Goal: Navigation & Orientation: Find specific page/section

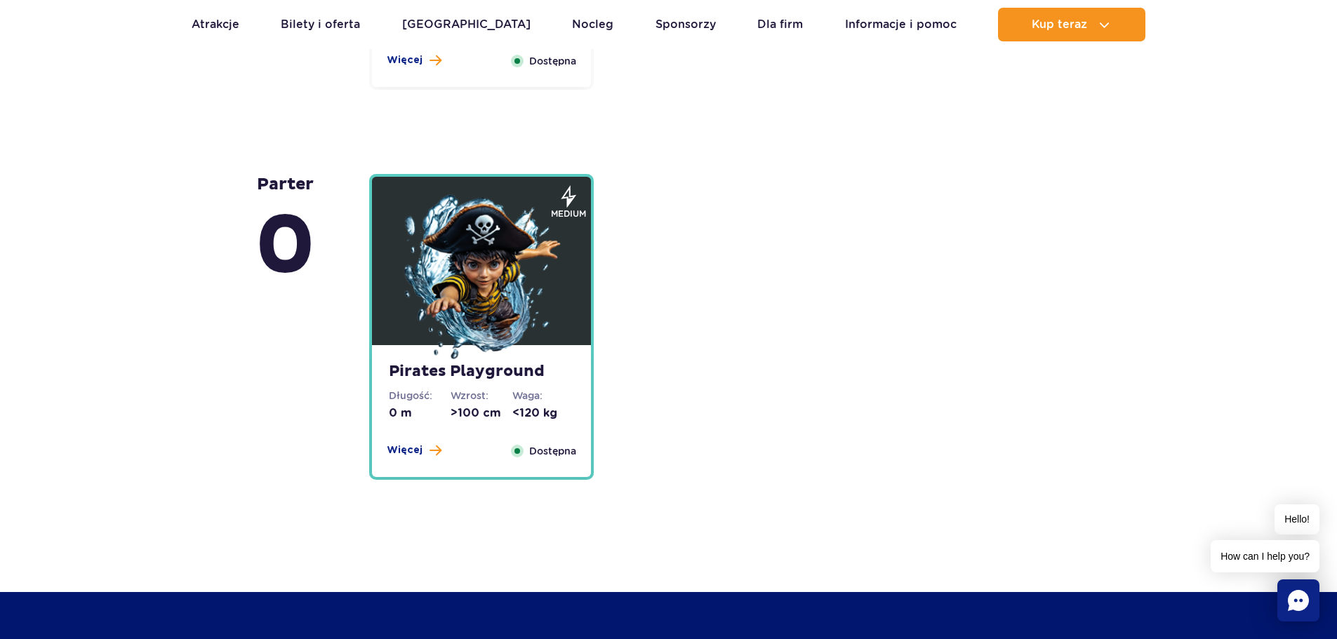
scroll to position [3579, 0]
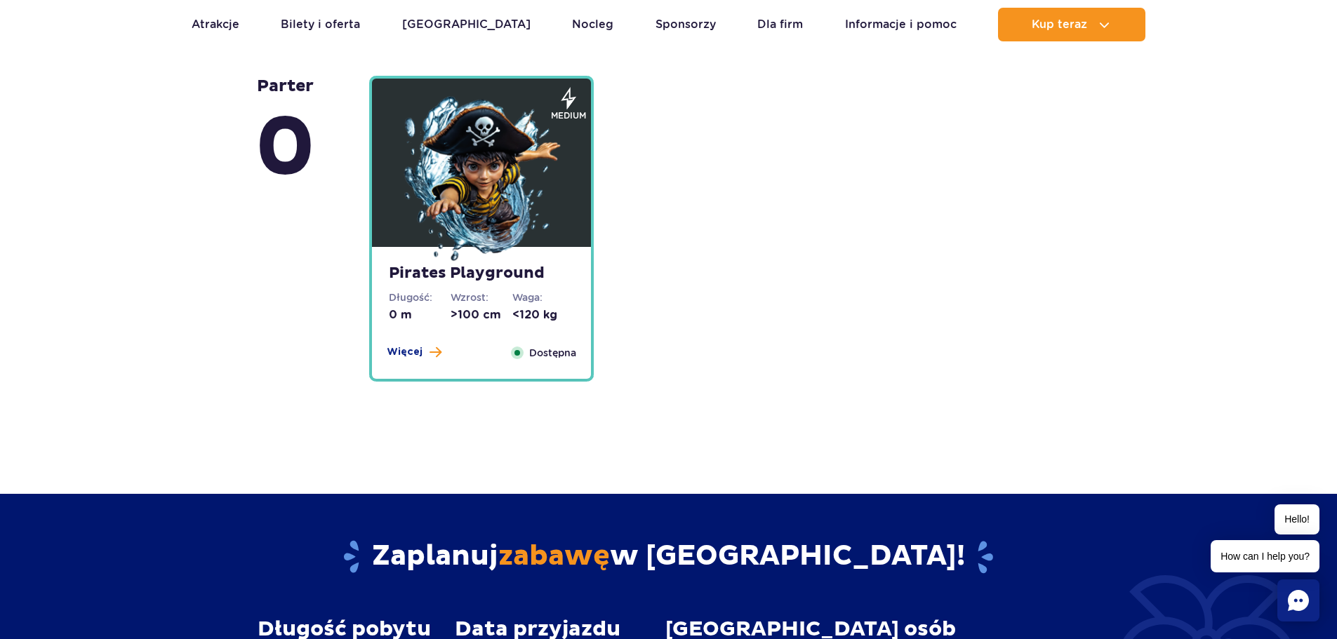
click at [413, 258] on img at bounding box center [481, 180] width 168 height 168
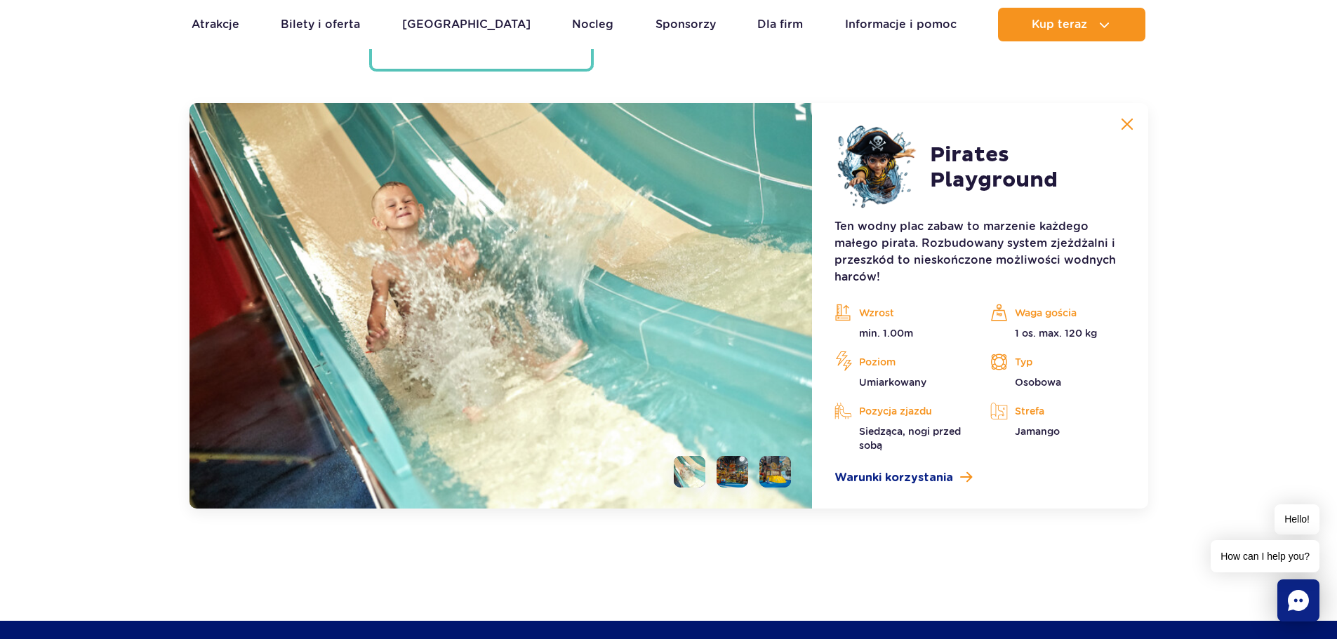
scroll to position [3908, 0]
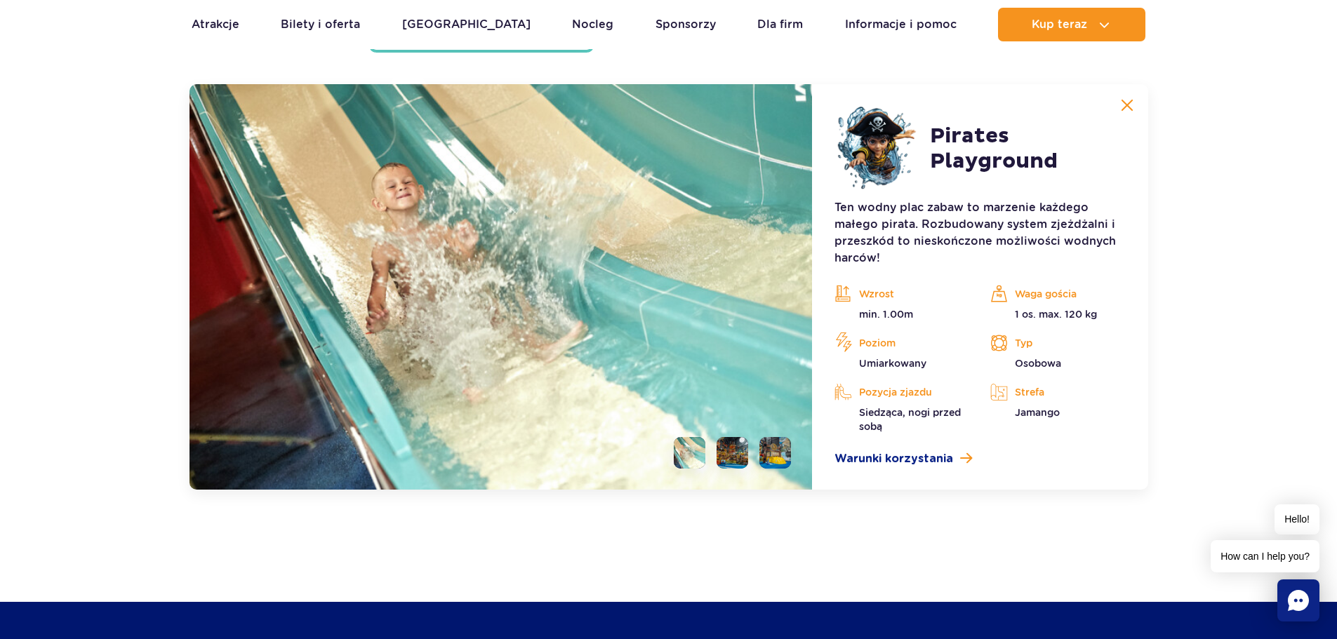
click at [737, 460] on li at bounding box center [733, 453] width 32 height 32
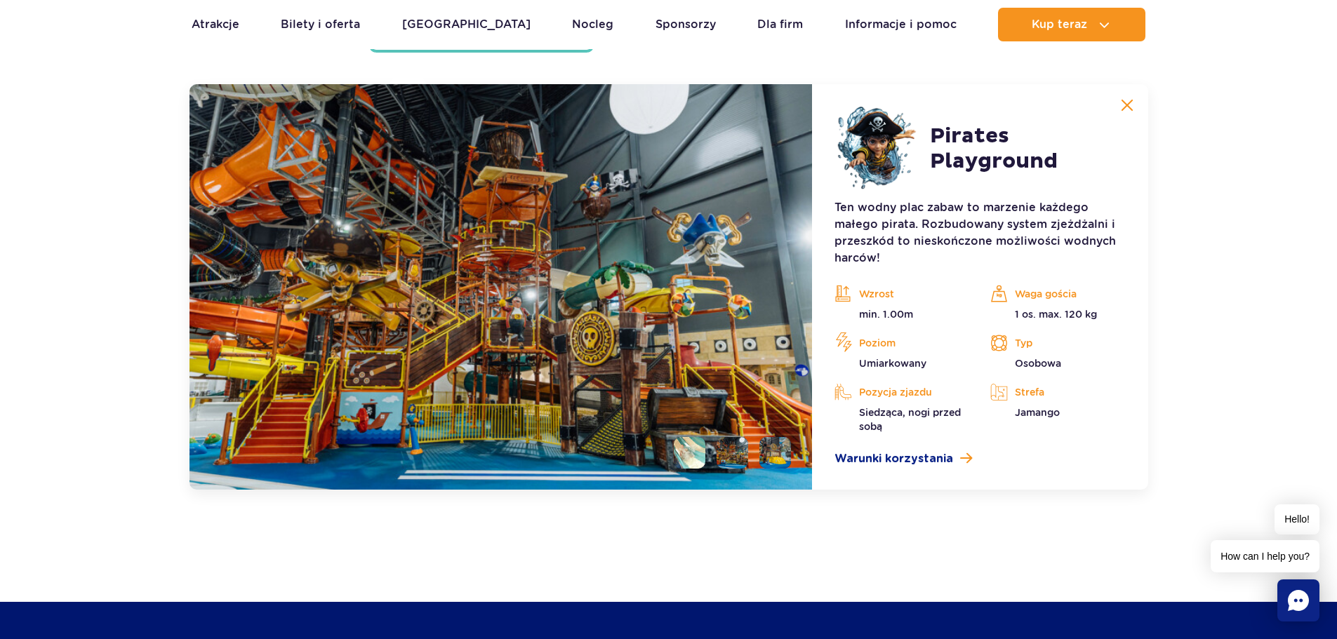
click at [777, 462] on li at bounding box center [775, 453] width 32 height 32
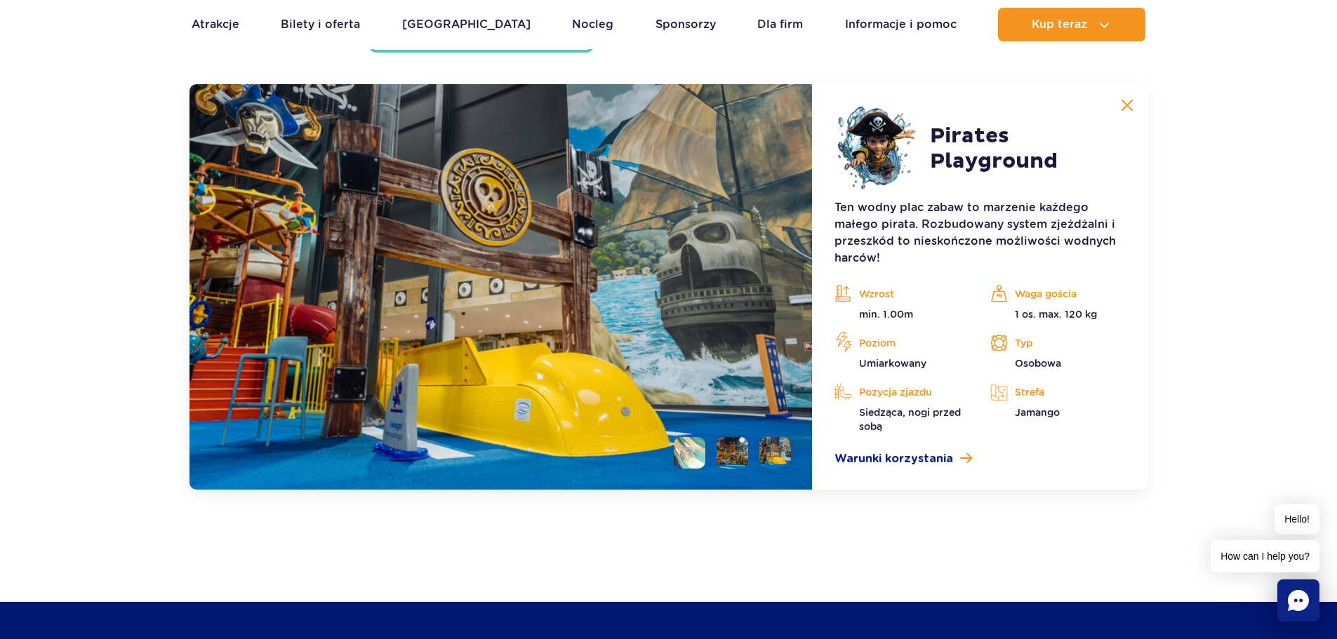
click at [744, 456] on li at bounding box center [733, 453] width 32 height 32
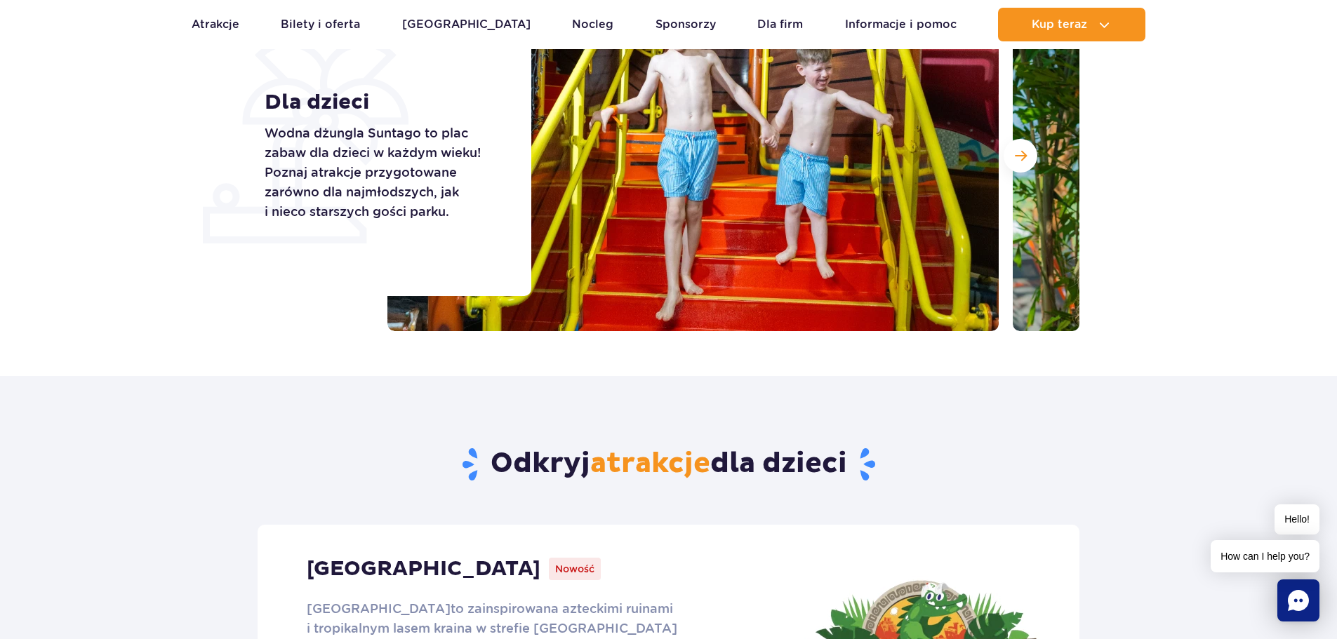
click at [715, 211] on img at bounding box center [692, 155] width 611 height 351
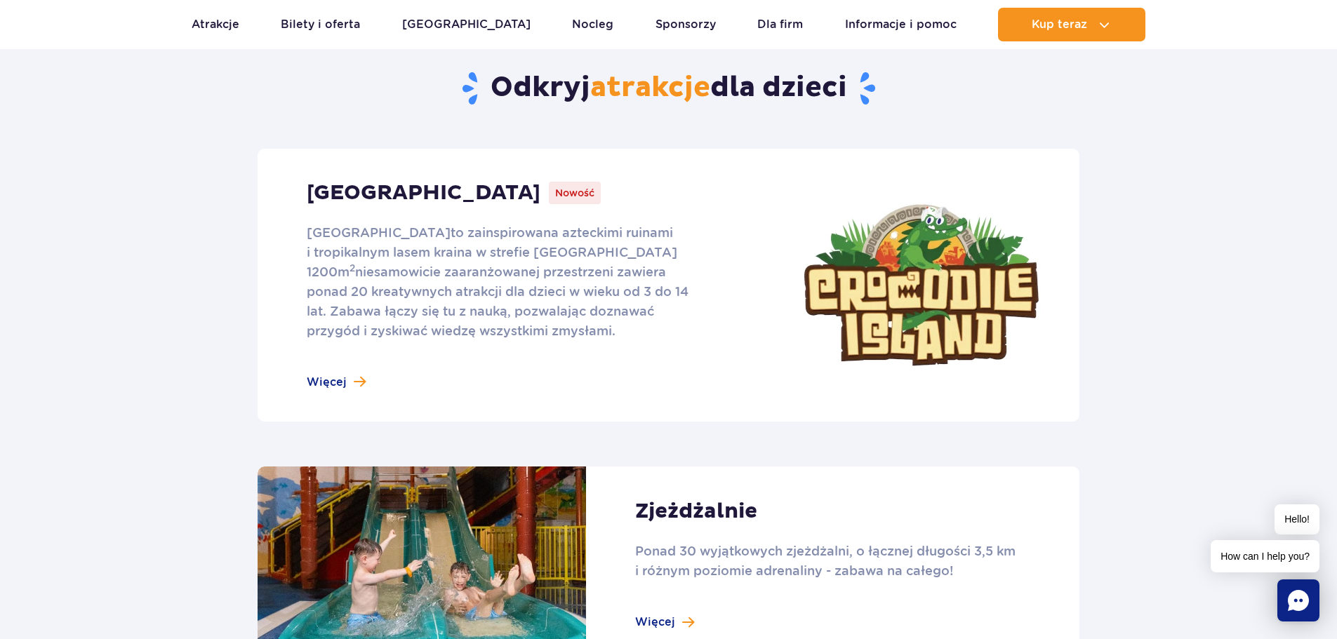
scroll to position [632, 0]
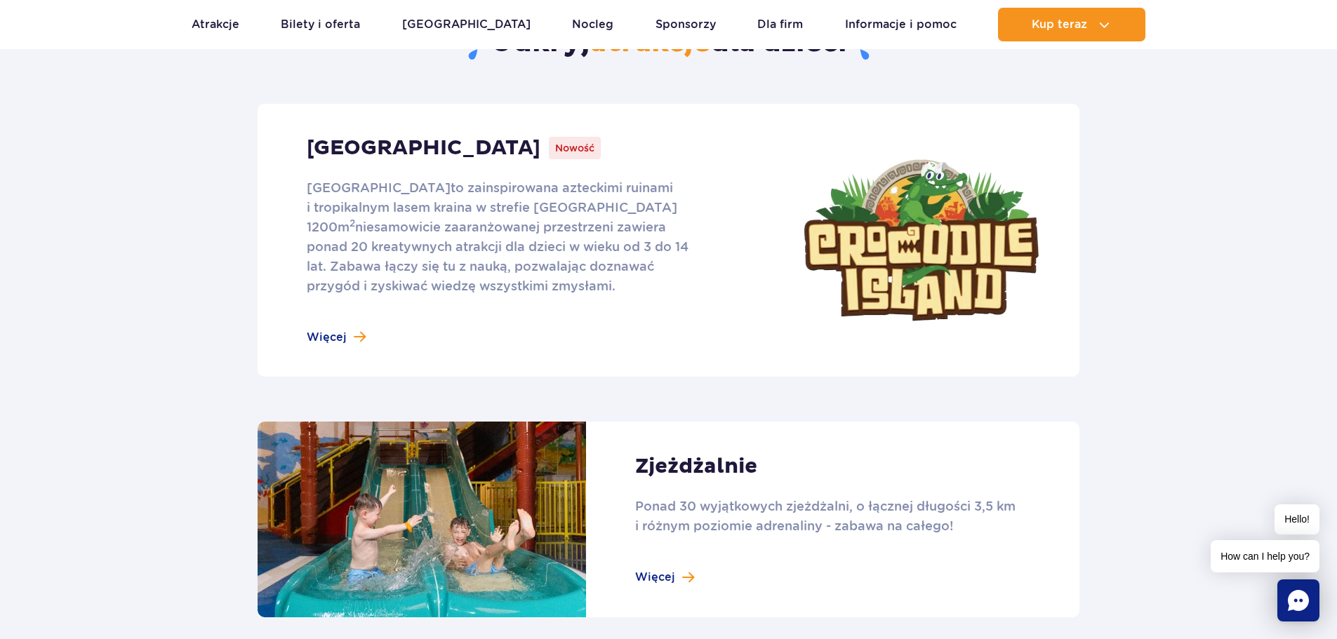
click at [328, 334] on link at bounding box center [669, 240] width 822 height 273
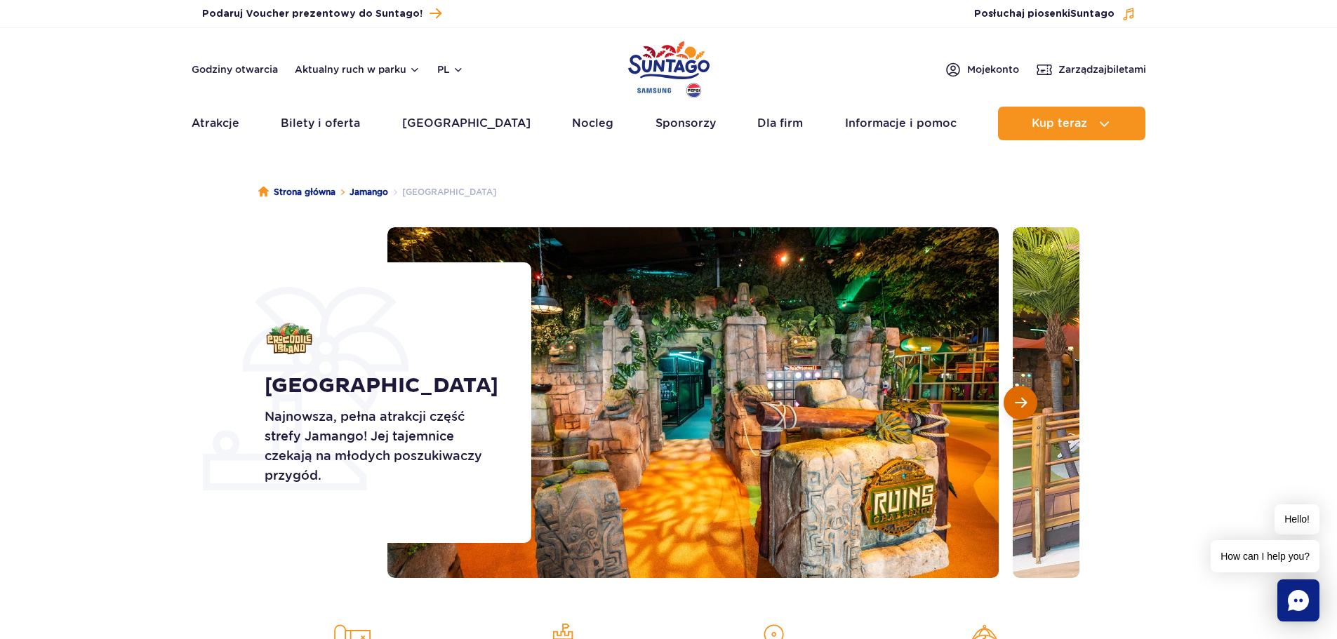
click at [1024, 401] on span "Następny slajd" at bounding box center [1021, 403] width 12 height 13
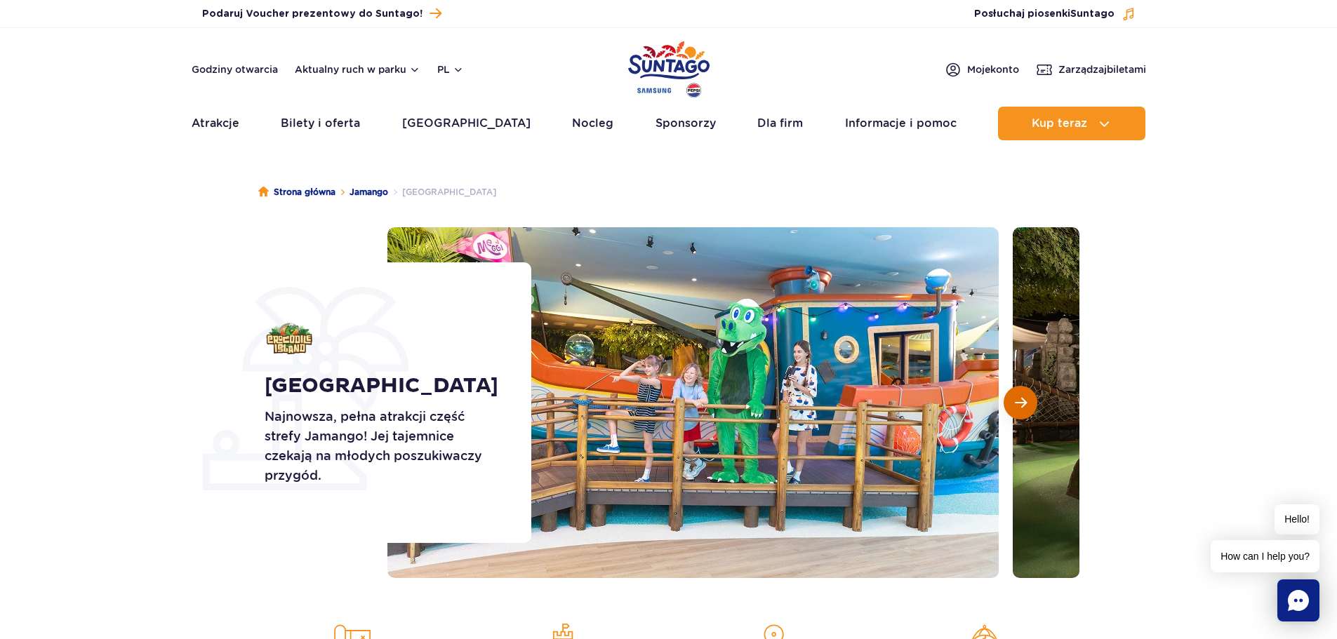
click at [1024, 401] on span "Następny slajd" at bounding box center [1021, 403] width 12 height 13
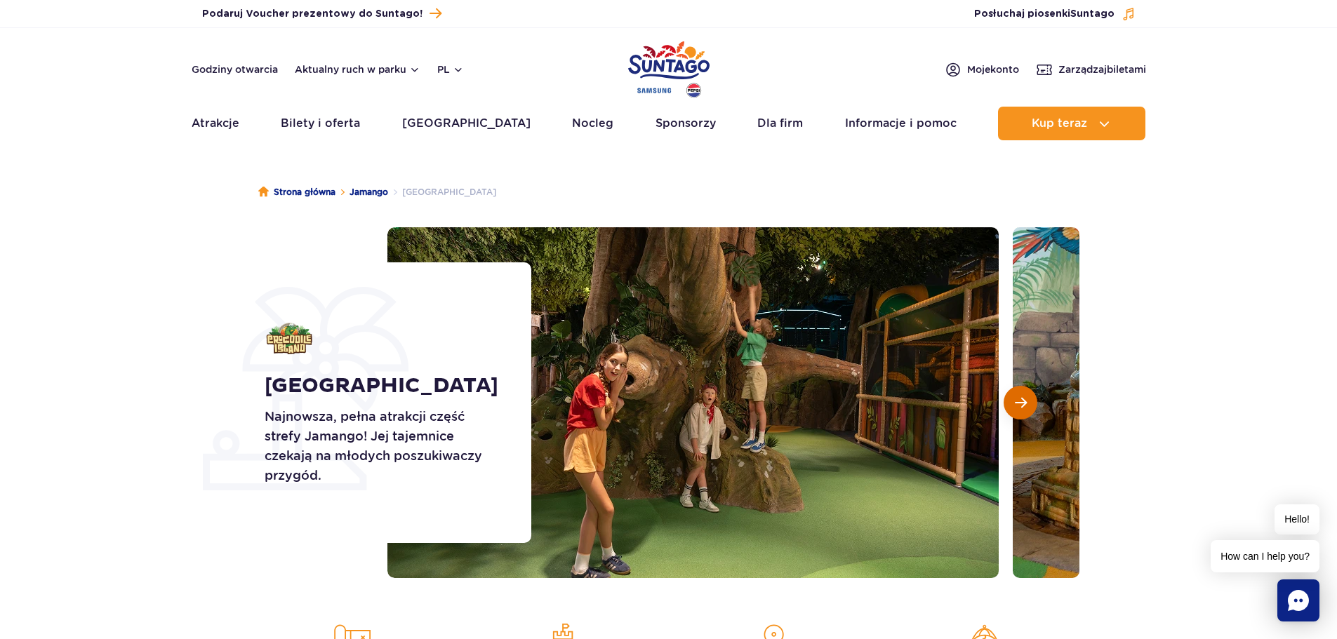
click at [1024, 401] on span "Następny slajd" at bounding box center [1021, 403] width 12 height 13
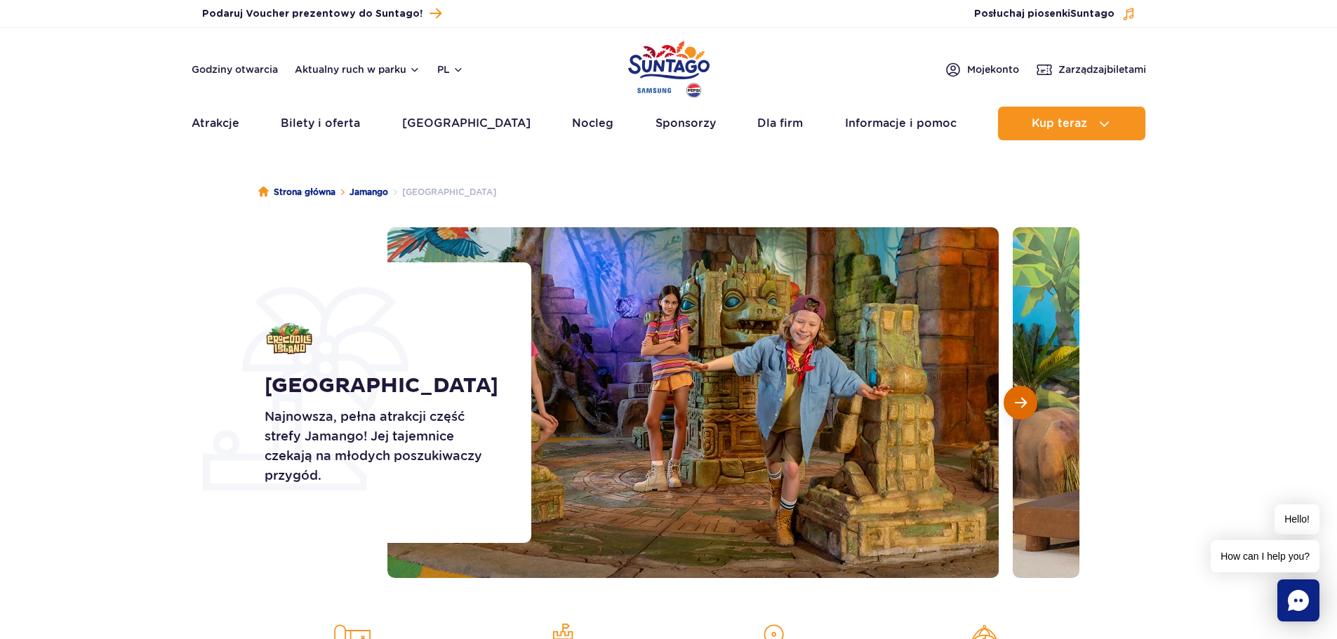
click at [1024, 401] on span "Następny slajd" at bounding box center [1021, 403] width 12 height 13
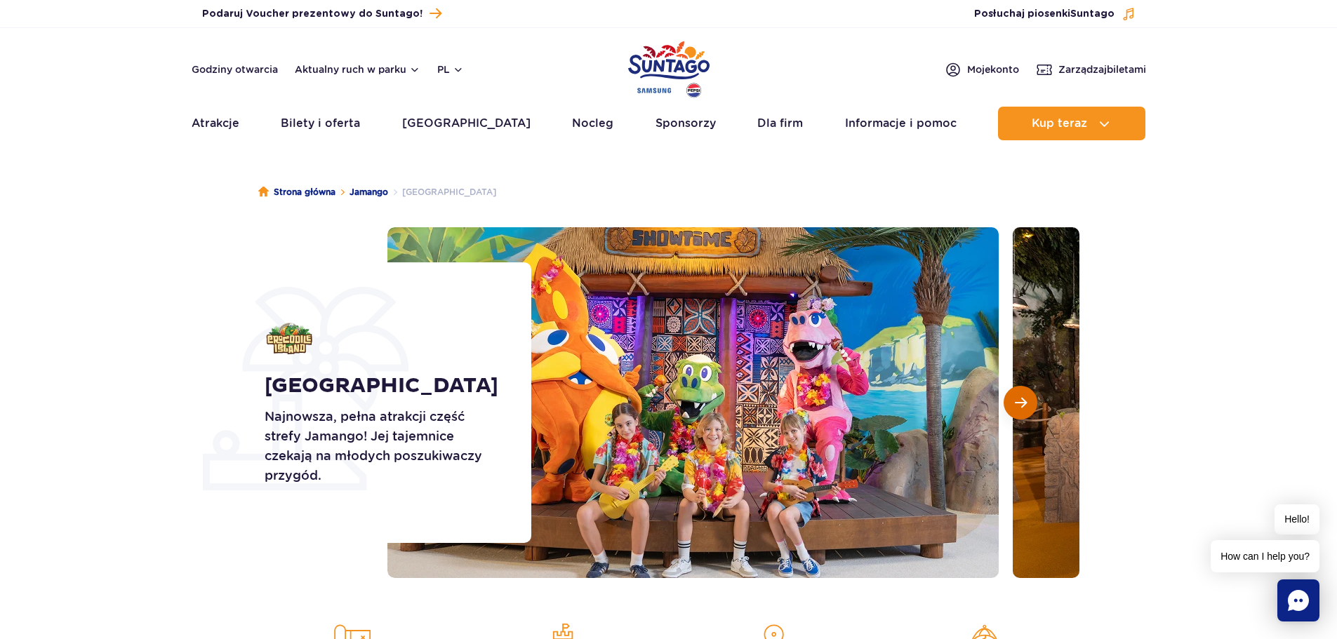
click at [1024, 401] on span "Następny slajd" at bounding box center [1021, 403] width 12 height 13
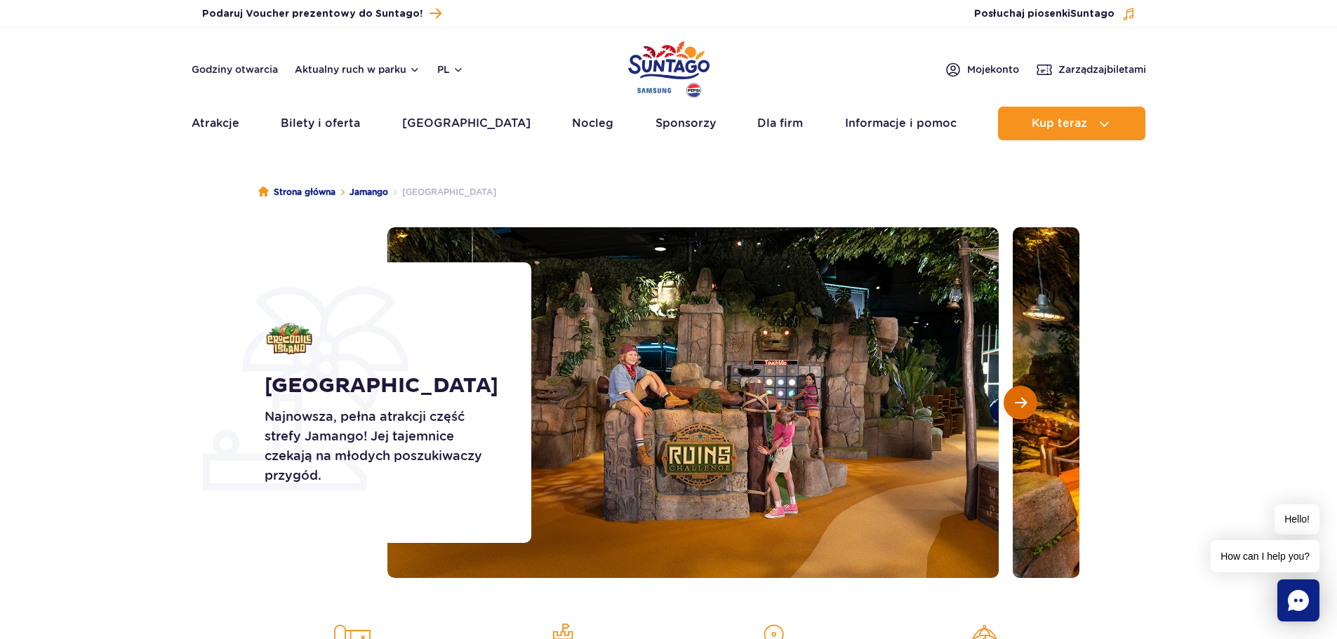
click at [1024, 401] on span "Następny slajd" at bounding box center [1021, 403] width 12 height 13
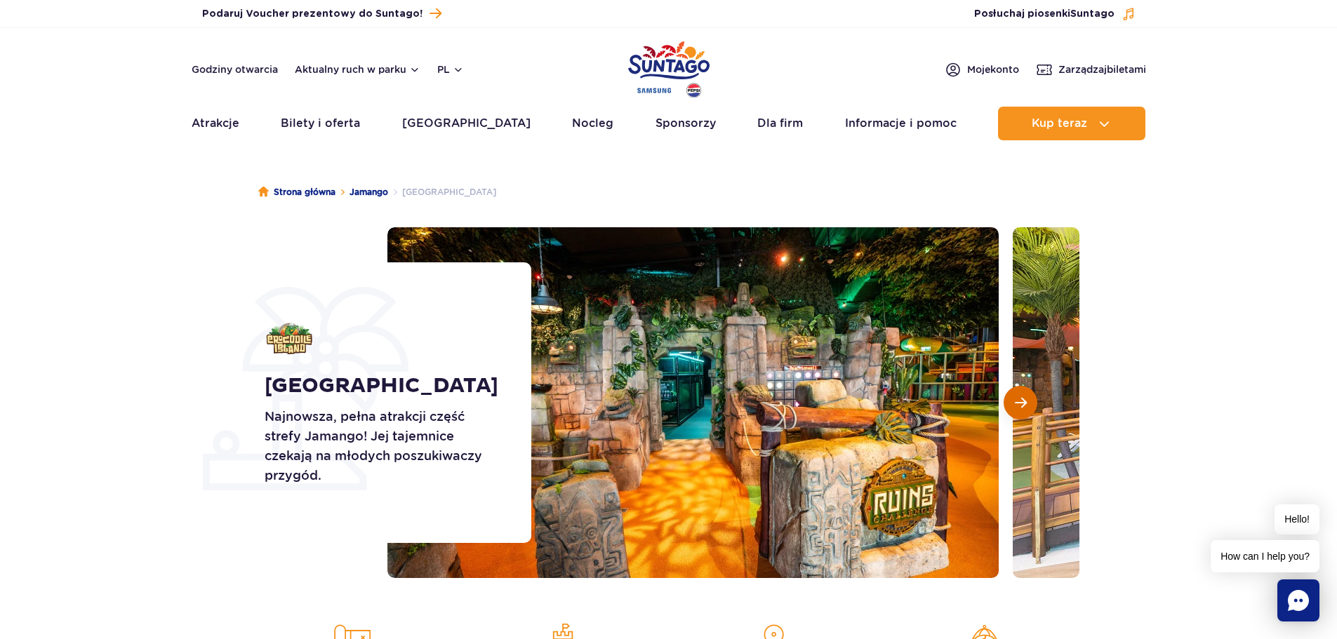
click at [1024, 401] on span "Następny slajd" at bounding box center [1021, 403] width 12 height 13
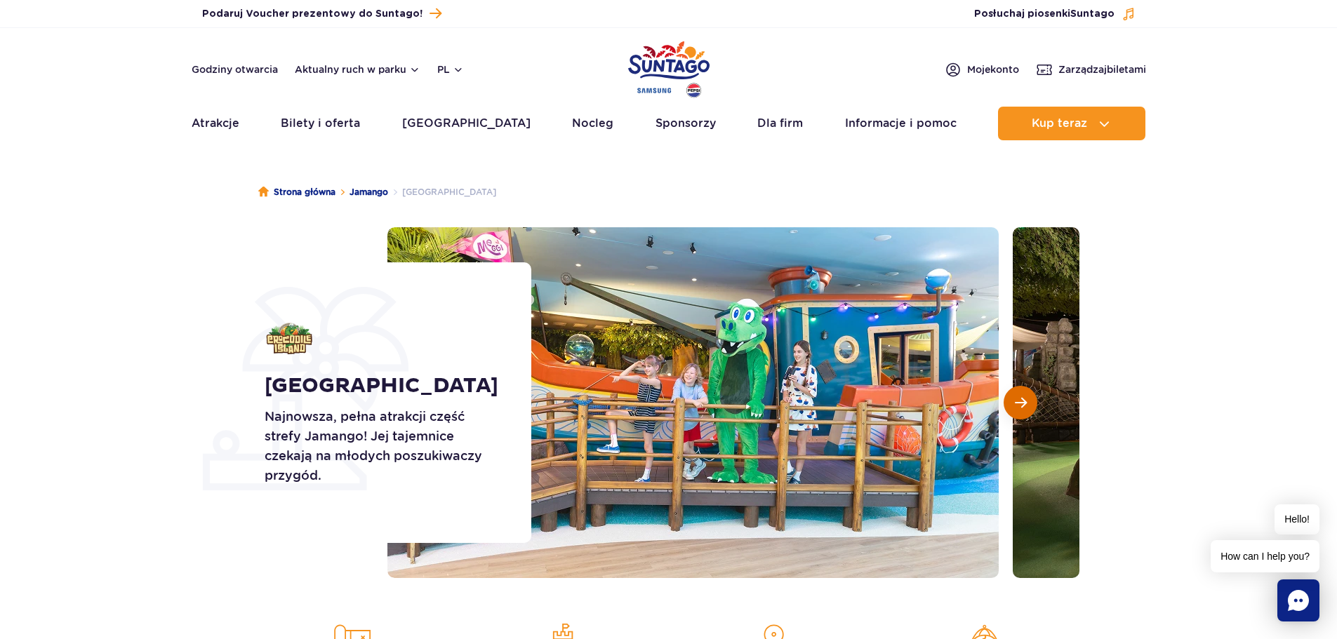
click at [1024, 401] on span "Następny slajd" at bounding box center [1021, 403] width 12 height 13
